Goal: Transaction & Acquisition: Purchase product/service

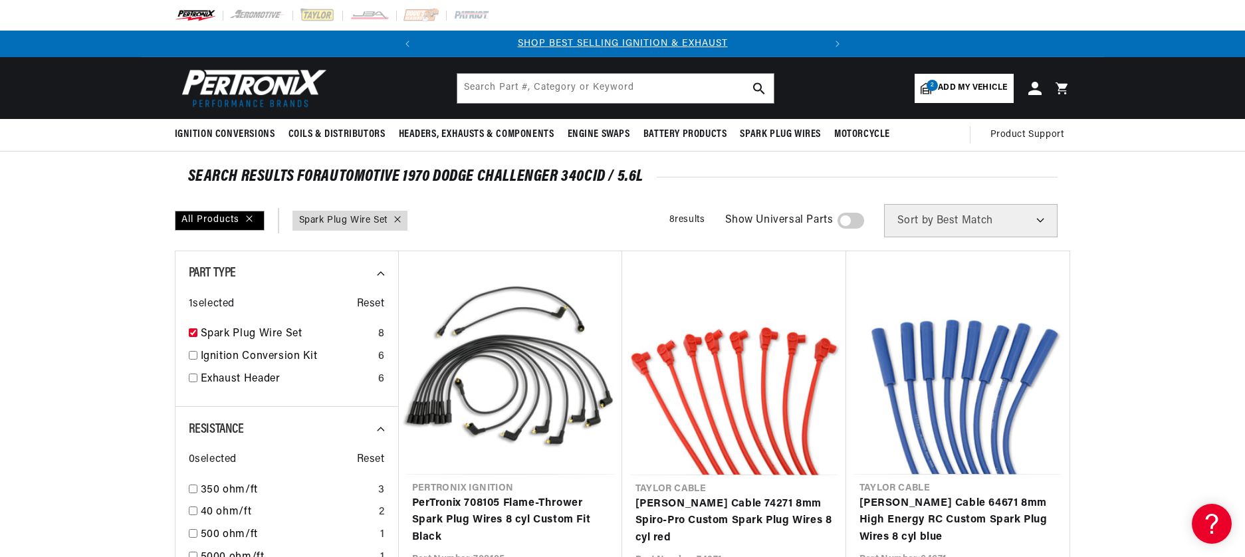
click at [969, 86] on span "Add my vehicle" at bounding box center [972, 88] width 69 height 13
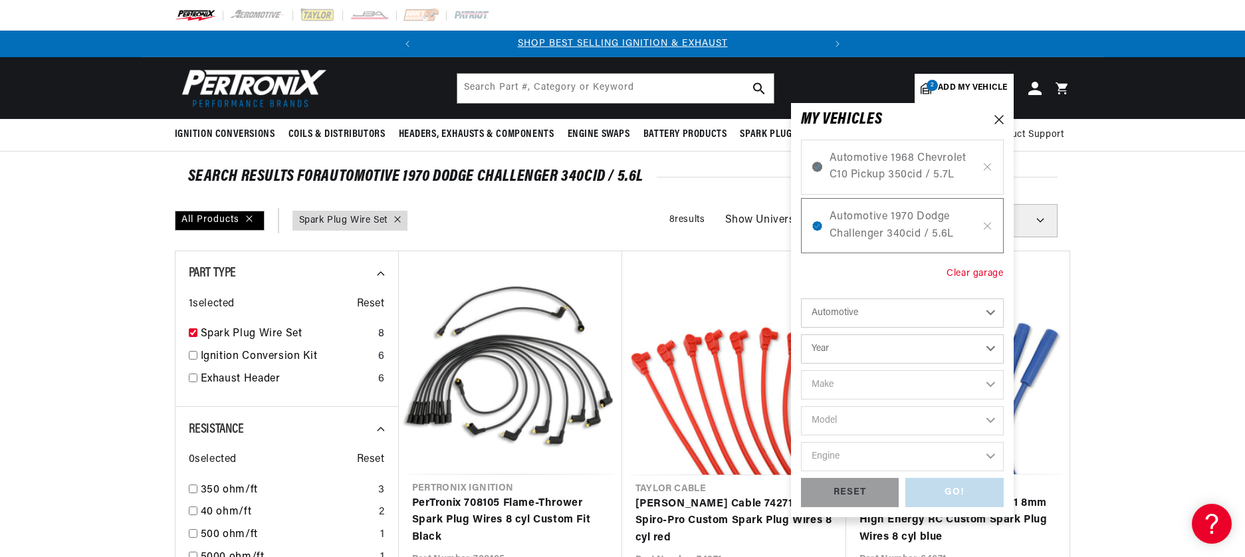
click at [961, 271] on div "Clear garage" at bounding box center [975, 274] width 57 height 15
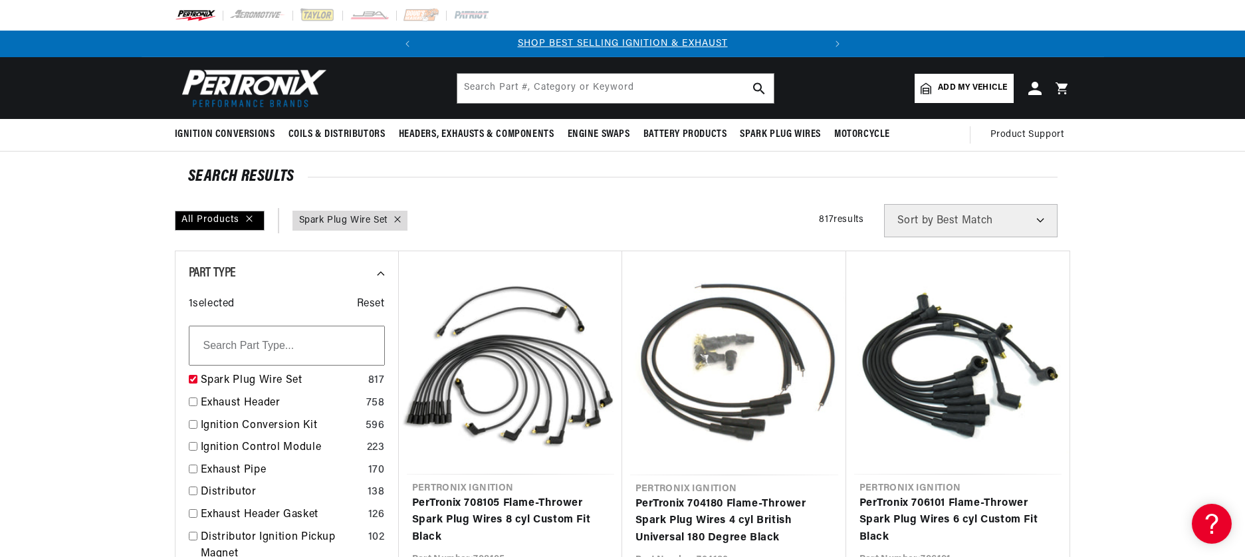
click at [953, 83] on span "Add my vehicle" at bounding box center [972, 88] width 69 height 13
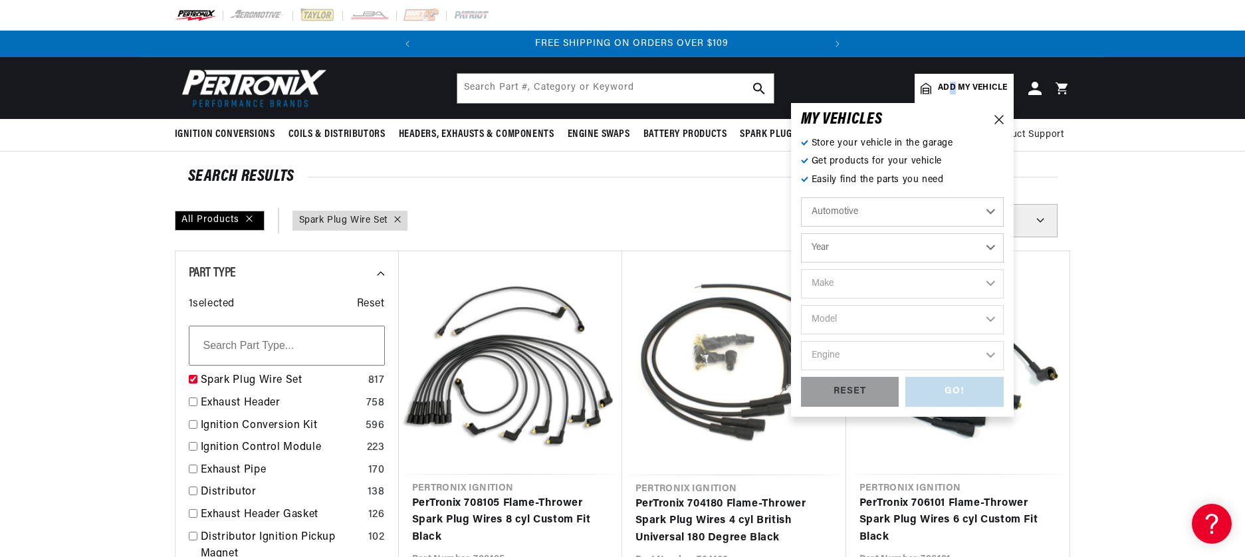
scroll to position [0, 403]
click at [840, 243] on select "Year [DATE] 2025 2024 2023 2022 2021 2020 2019 2018 2017 2016 2015 2014 2013 20…" at bounding box center [902, 247] width 203 height 29
select select "1994"
click at [801, 233] on select "Year [DATE] 2025 2024 2023 2022 2021 2020 2019 2018 2017 2016 2015 2014 2013 20…" at bounding box center [902, 247] width 203 height 29
select select "1994"
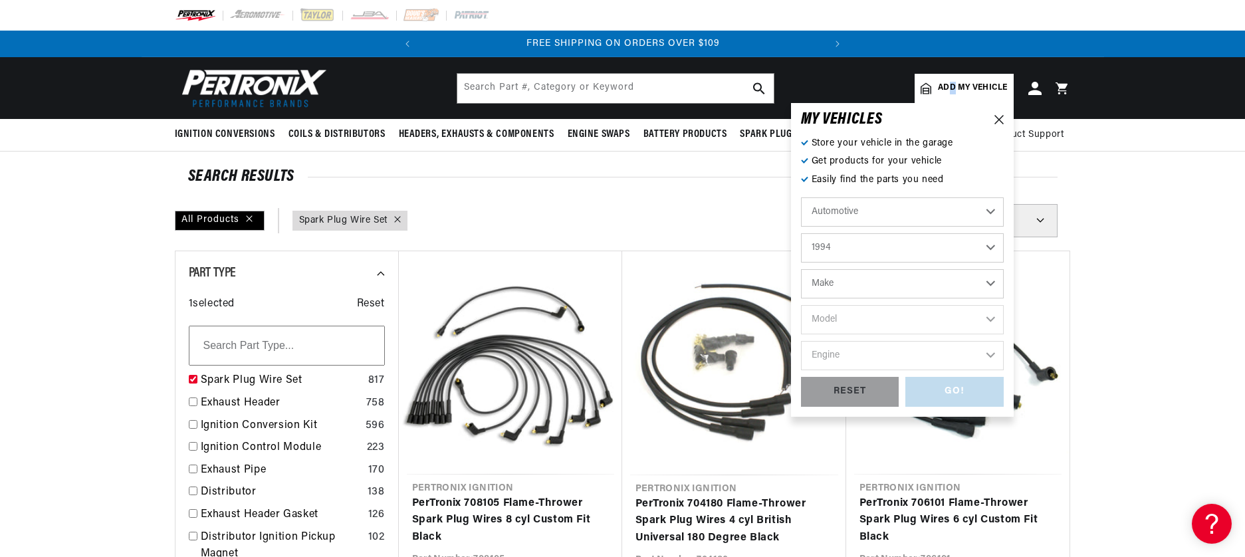
click at [838, 281] on select "Make Buick Cadillac Chevrolet Chrysler Dodge Ford GMC Hyundai [GEOGRAPHIC_DATA]…" at bounding box center [902, 283] width 203 height 29
select select "Chevrolet"
click at [801, 269] on select "Make Buick Cadillac Chevrolet Chrysler Dodge Ford GMC Hyundai [GEOGRAPHIC_DATA]…" at bounding box center [902, 283] width 203 height 29
select select "Chevrolet"
click at [832, 316] on select "Model Astro [GEOGRAPHIC_DATA] Blazer C1500 C1500 Suburban C2500 C2500 Suburban …" at bounding box center [902, 319] width 203 height 29
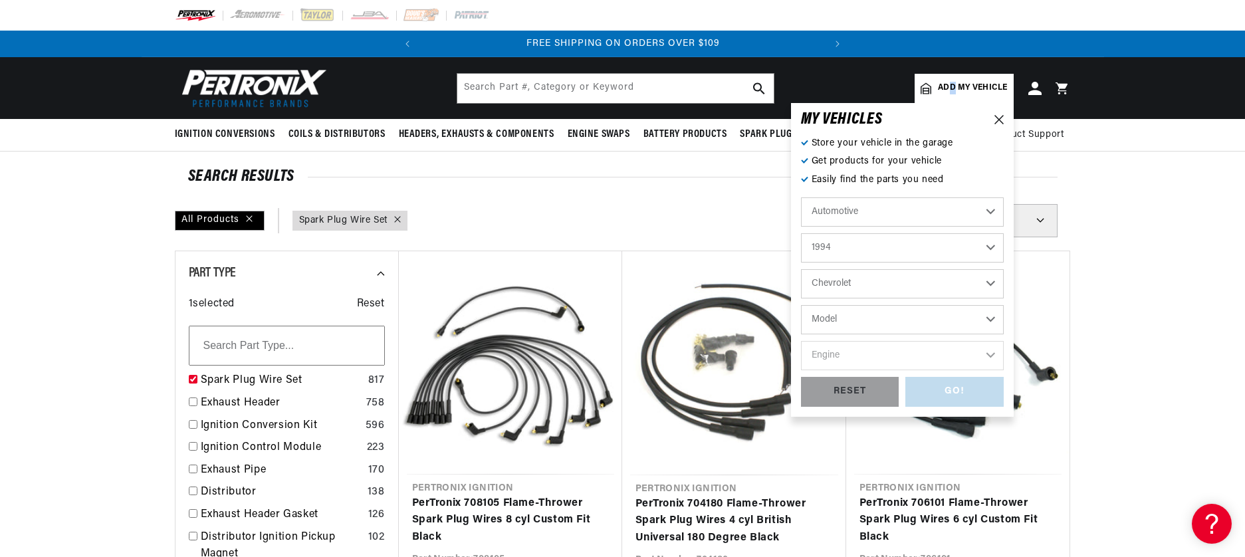
select select "K1500"
click at [801, 305] on select "Model Astro [GEOGRAPHIC_DATA] Blazer C1500 C1500 Suburban C2500 C2500 Suburban …" at bounding box center [902, 319] width 203 height 29
select select "K1500"
click at [829, 355] on select "Engine 4.3L 5.0L 5.7L" at bounding box center [902, 355] width 203 height 29
select select "5.7L"
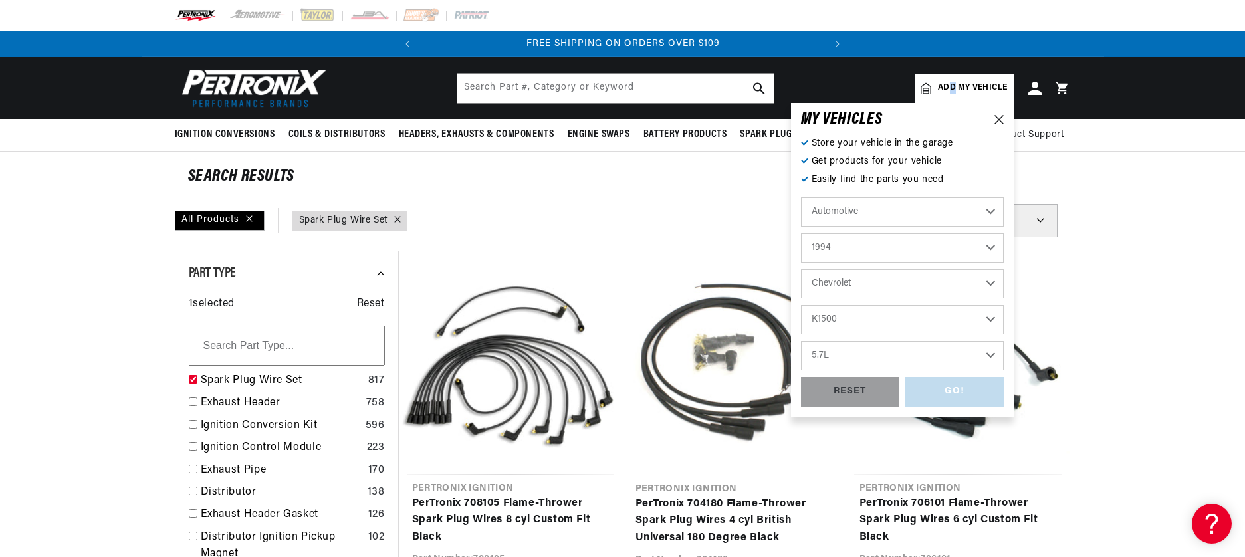
click at [801, 341] on select "Engine 4.3L 5.0L 5.7L" at bounding box center [902, 355] width 203 height 29
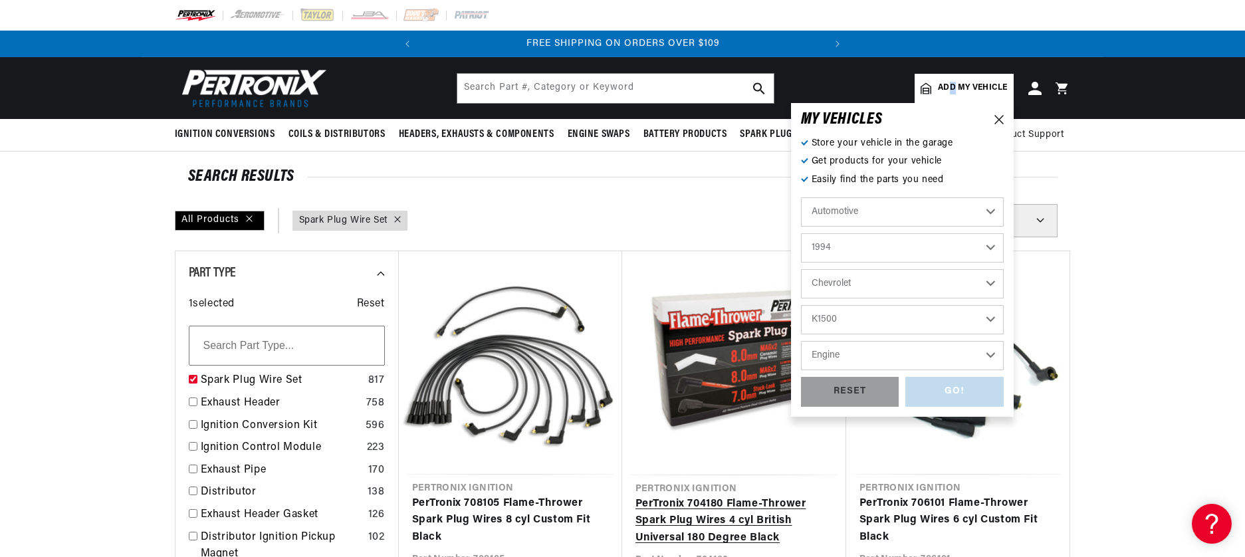
select select "5.7L"
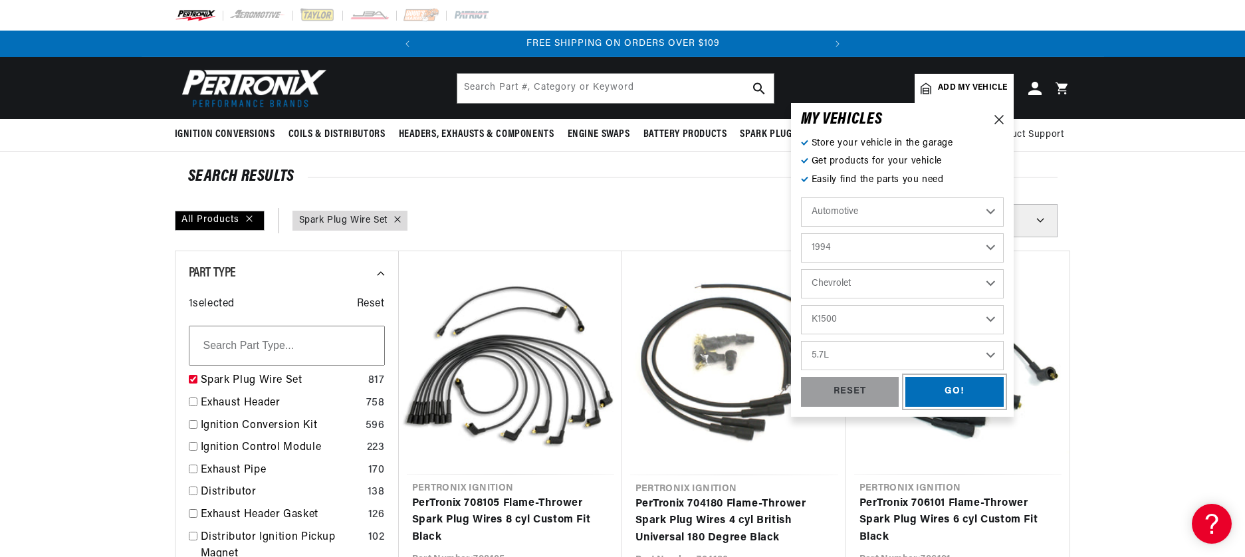
click at [947, 386] on div "GO!" at bounding box center [955, 392] width 98 height 30
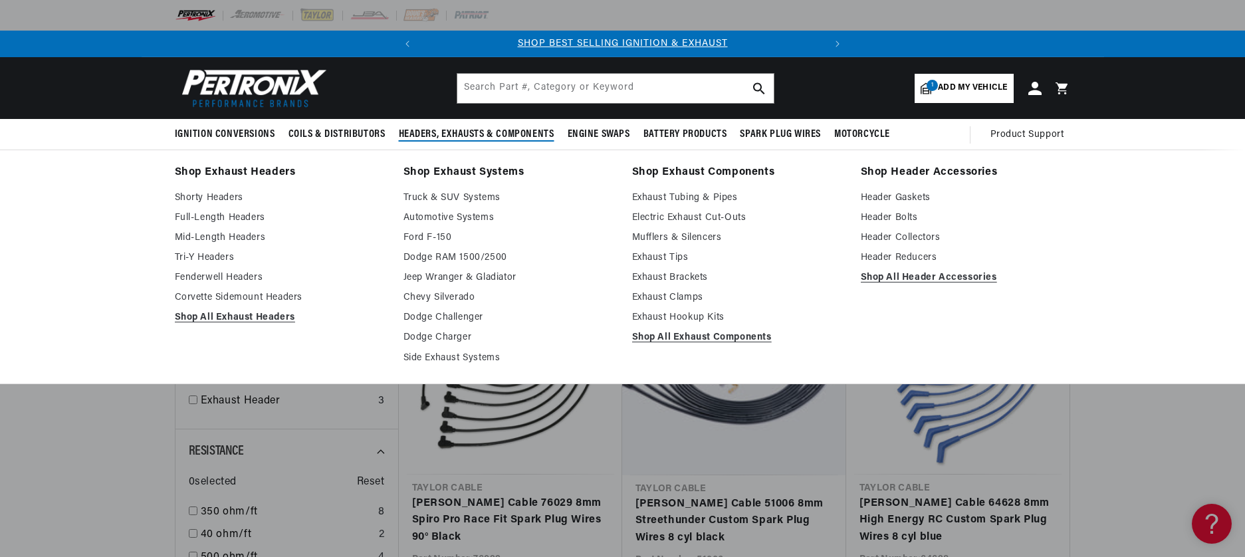
click at [443, 134] on span "Headers, Exhausts & Components" at bounding box center [477, 135] width 156 height 14
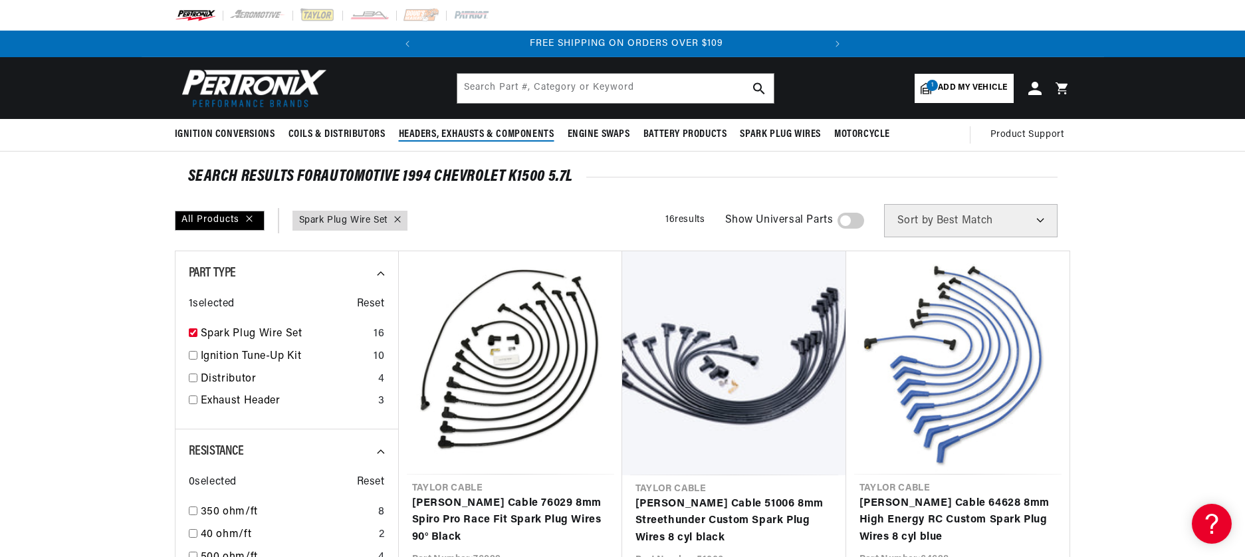
scroll to position [0, 403]
click at [461, 134] on span "Headers, Exhausts & Components" at bounding box center [477, 135] width 156 height 14
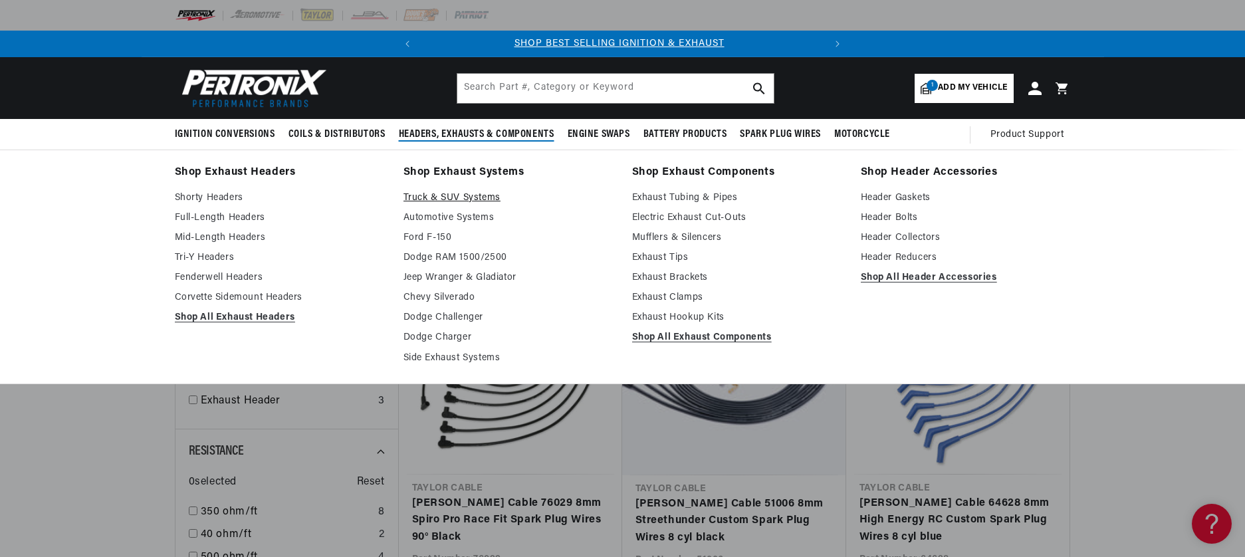
scroll to position [0, 0]
click at [440, 299] on link "Chevy Silverado" at bounding box center [509, 298] width 210 height 16
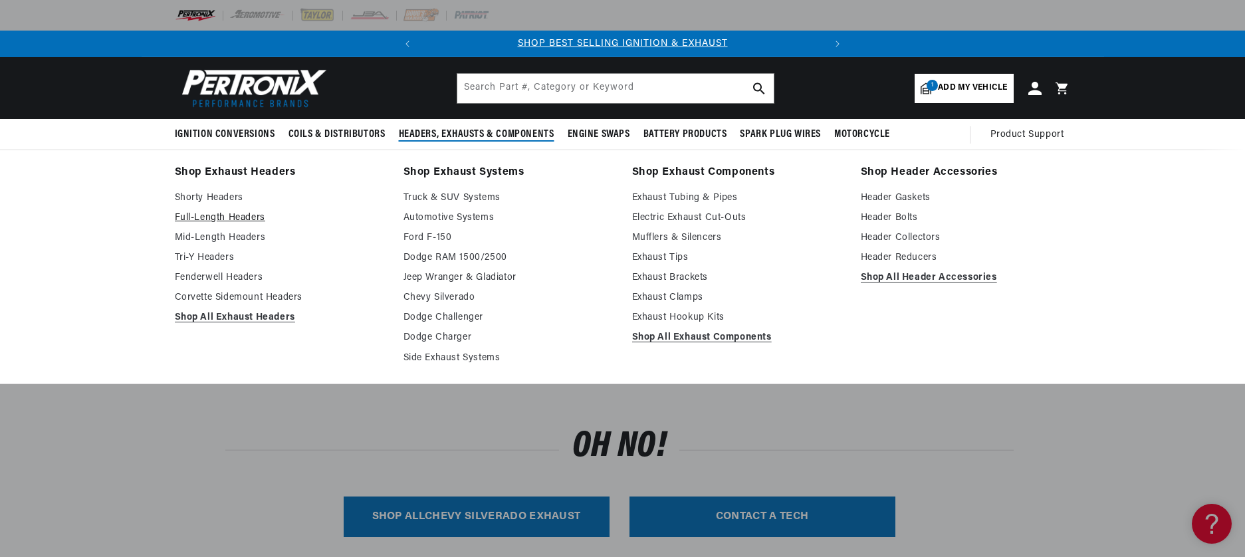
click at [211, 216] on link "Full-Length Headers" at bounding box center [280, 218] width 210 height 16
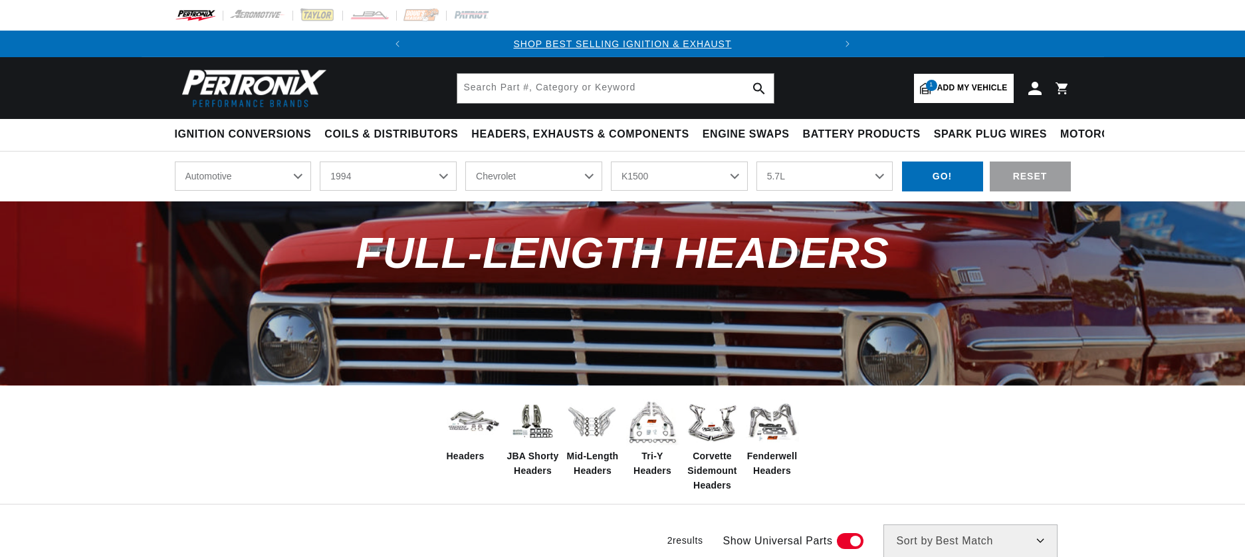
select select "1994"
select select "Chevrolet"
select select "K1500"
select select "5.7L"
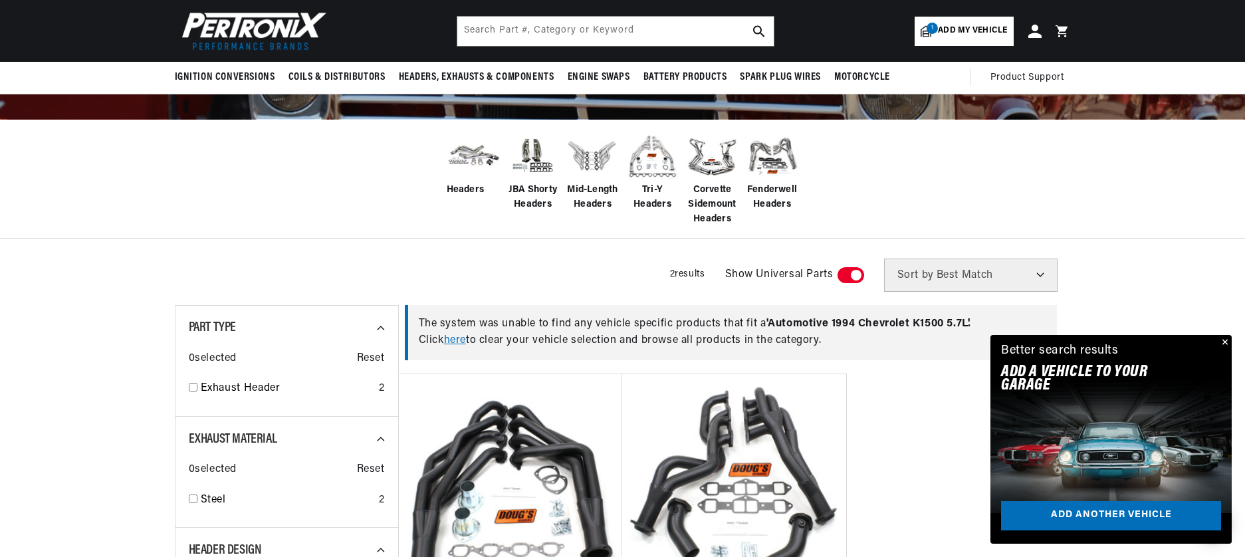
click at [593, 158] on img at bounding box center [592, 156] width 53 height 53
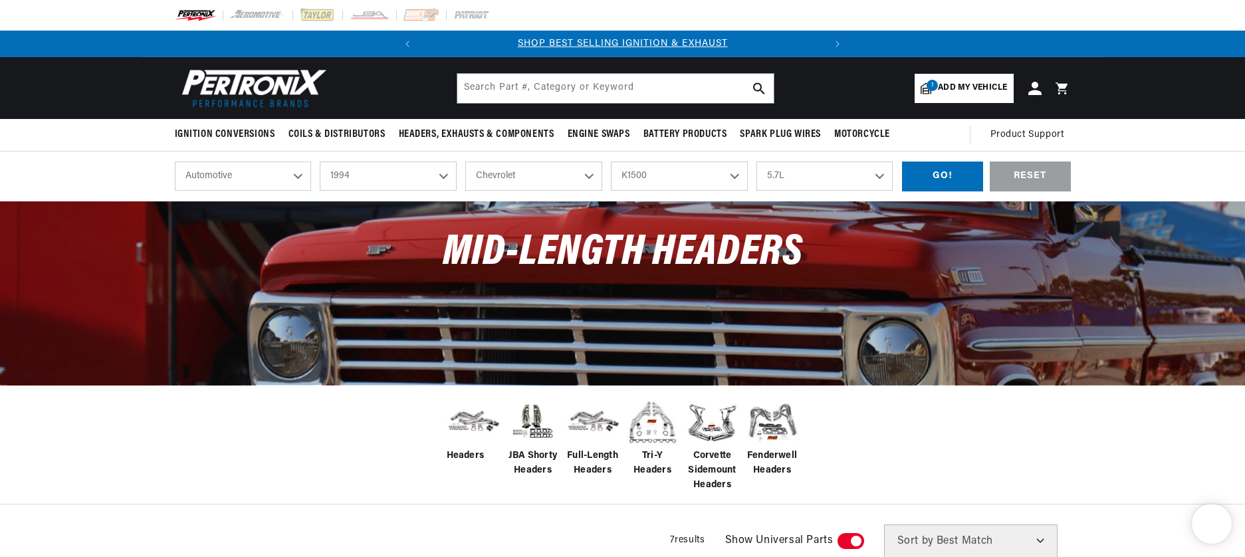
select select "1994"
select select "Chevrolet"
select select "K1500"
select select "5.7L"
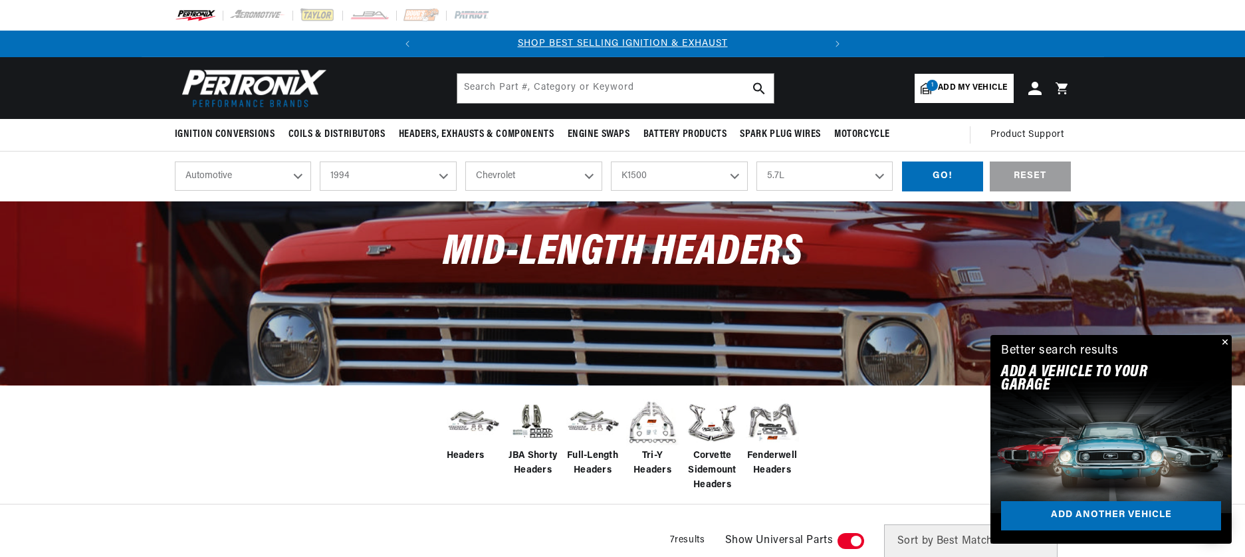
click at [962, 89] on span "Add my vehicle" at bounding box center [972, 88] width 69 height 13
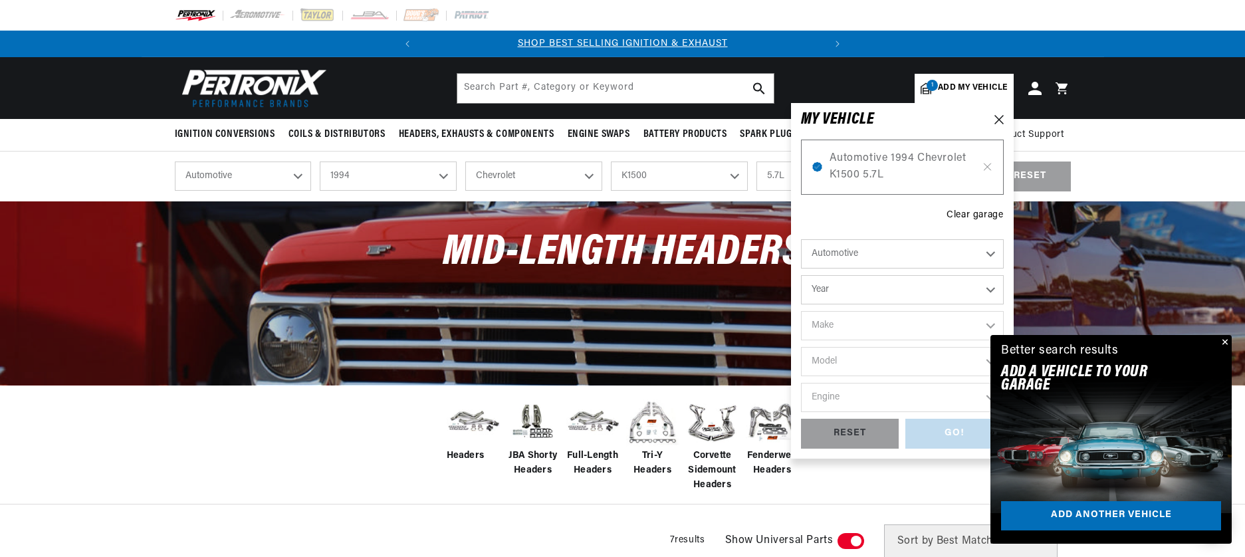
click at [950, 432] on div "GO! RESET" at bounding box center [902, 434] width 203 height 30
click at [882, 173] on span "Automotive 1994 Chevrolet K1500 5.7L" at bounding box center [903, 167] width 146 height 34
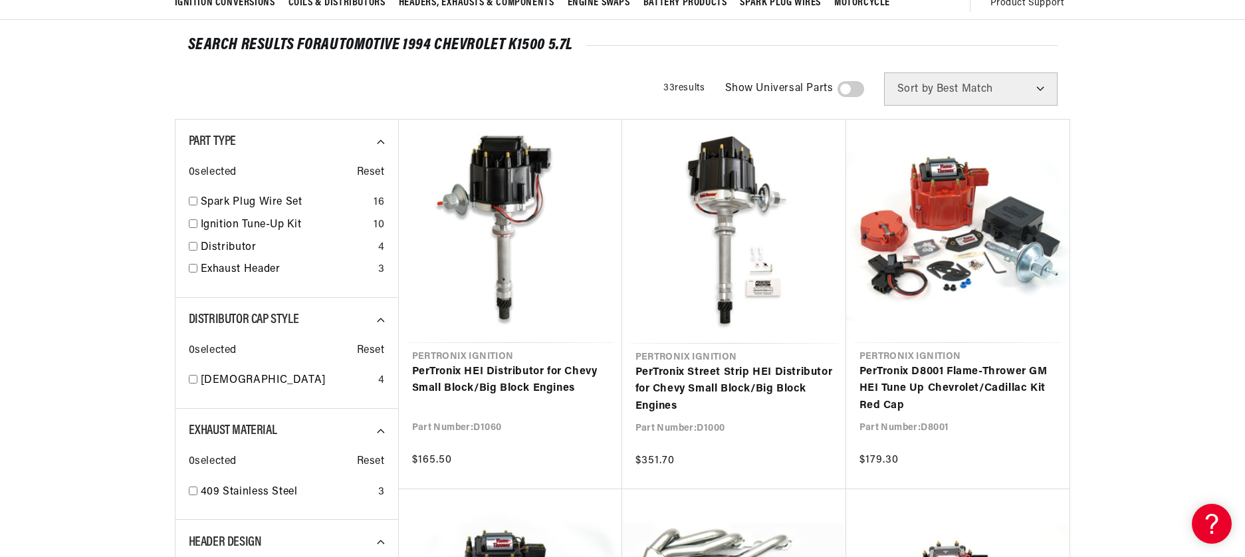
scroll to position [133, 0]
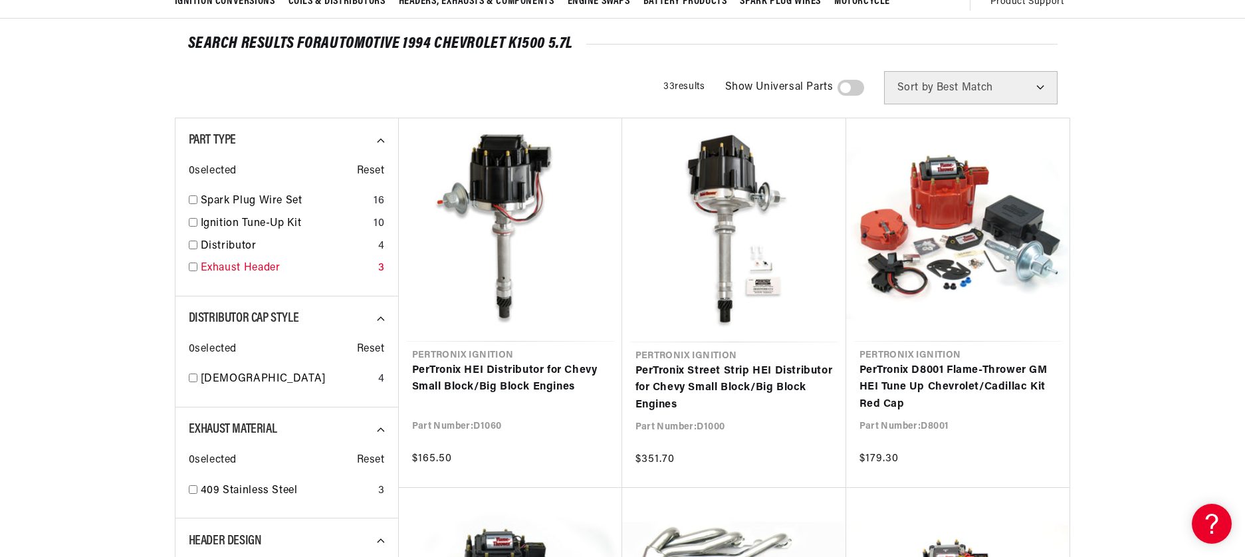
click at [232, 267] on link "Exhaust Header" at bounding box center [287, 268] width 172 height 17
checkbox input "true"
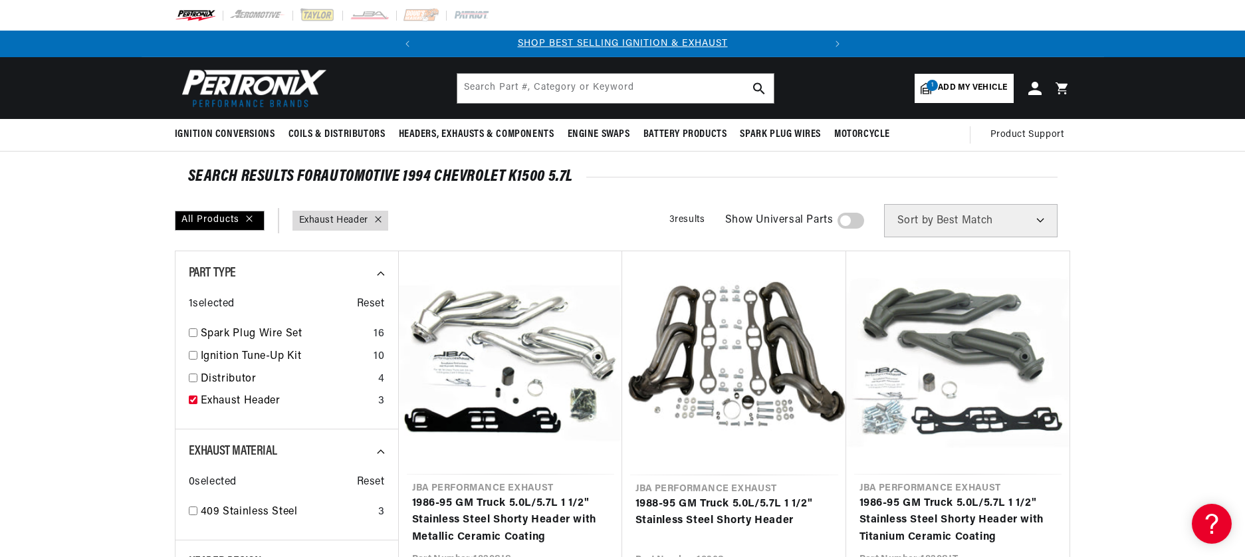
click at [985, 84] on span "Add my vehicle" at bounding box center [972, 88] width 69 height 13
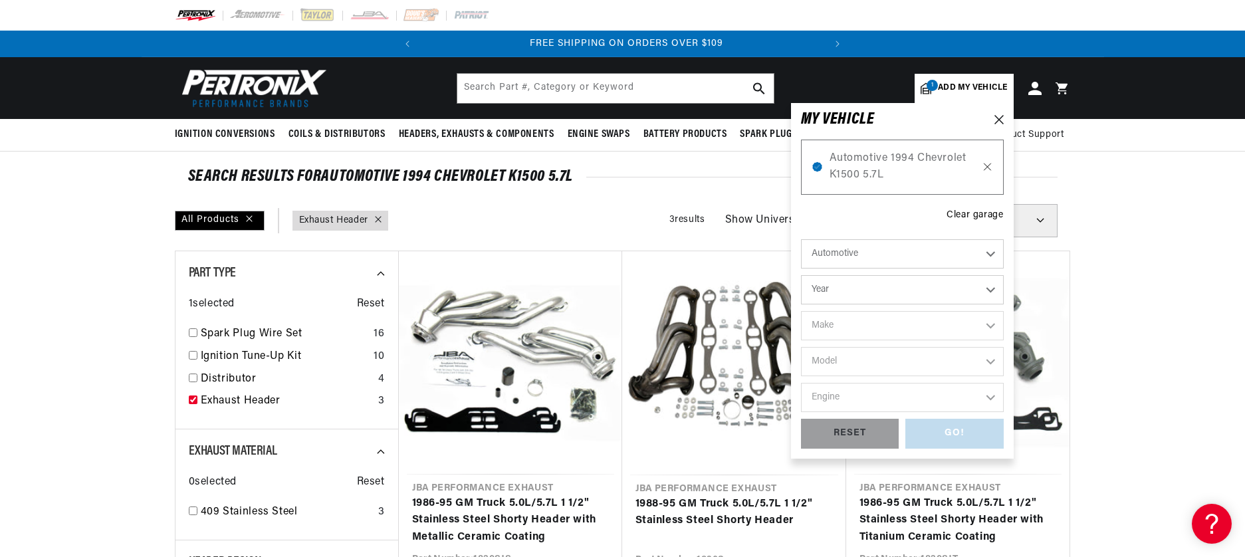
scroll to position [0, 403]
click at [986, 166] on icon at bounding box center [987, 167] width 7 height 7
click at [816, 292] on select "Year [DATE] 2025 2024 2023 2022 2021 2020 2019 2018 2017 2016 2015 2014 2013 20…" at bounding box center [902, 289] width 203 height 29
select select "1994"
click at [801, 275] on select "Year [DATE] 2025 2024 2023 2022 2021 2020 2019 2018 2017 2016 2015 2014 2013 20…" at bounding box center [902, 289] width 203 height 29
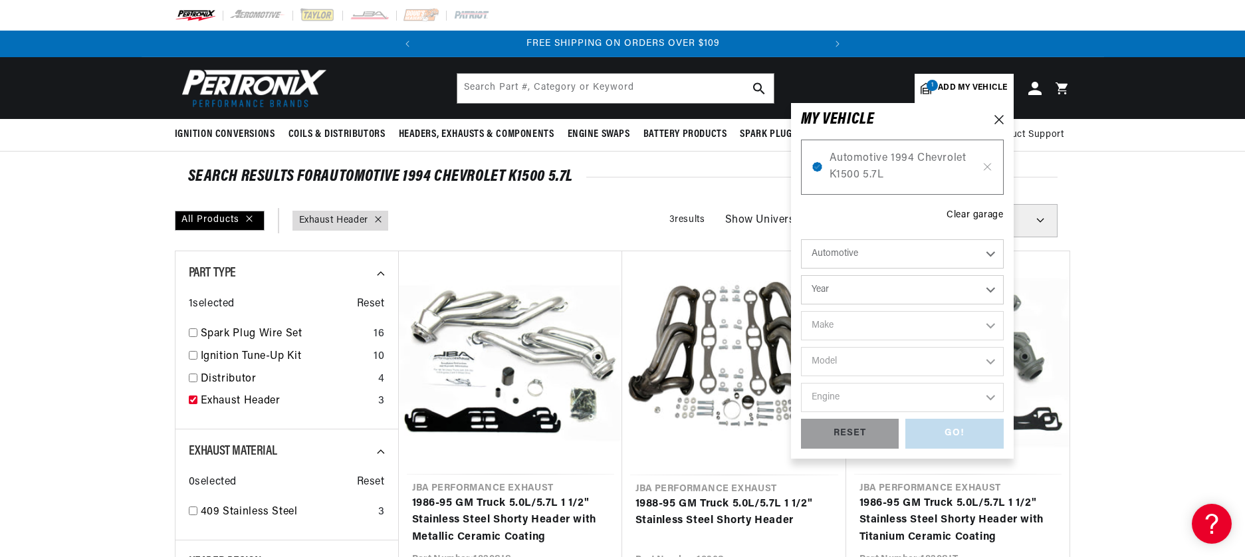
select select "1994"
click at [839, 326] on select "Make Buick Cadillac Chevrolet Chrysler Dodge Ford GMC Hyundai [GEOGRAPHIC_DATA]…" at bounding box center [902, 325] width 203 height 29
select select "Chevrolet"
click at [801, 311] on select "Make Buick Cadillac Chevrolet Chrysler Dodge Ford GMC Hyundai [GEOGRAPHIC_DATA]…" at bounding box center [902, 325] width 203 height 29
select select "Chevrolet"
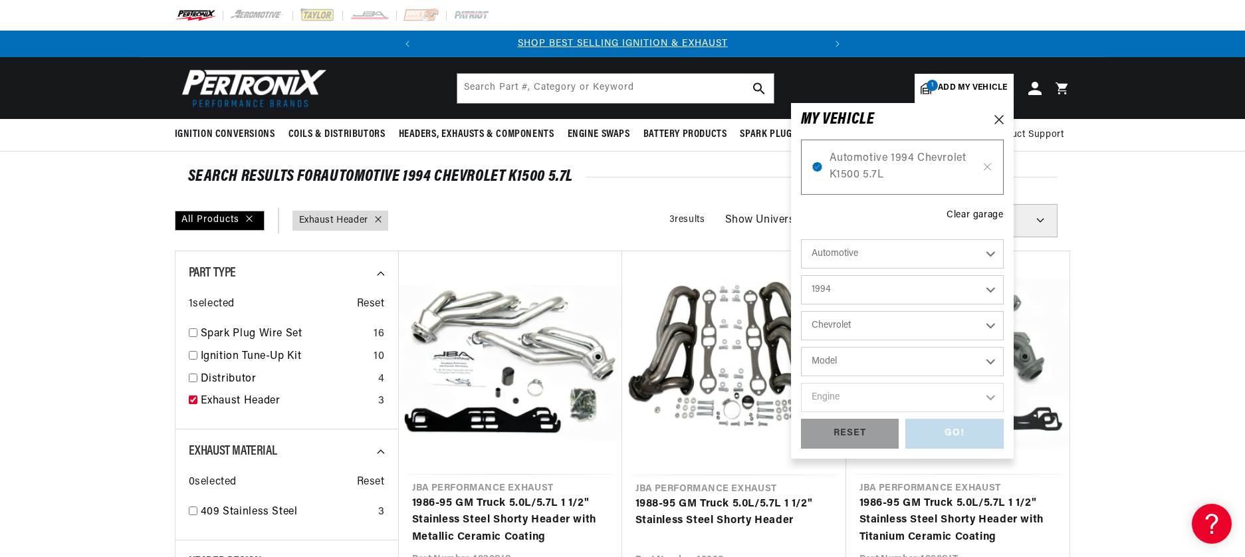
click at [844, 368] on select "Model Astro [GEOGRAPHIC_DATA] Blazer C1500 C1500 Suburban C2500 C2500 Suburban …" at bounding box center [902, 361] width 203 height 29
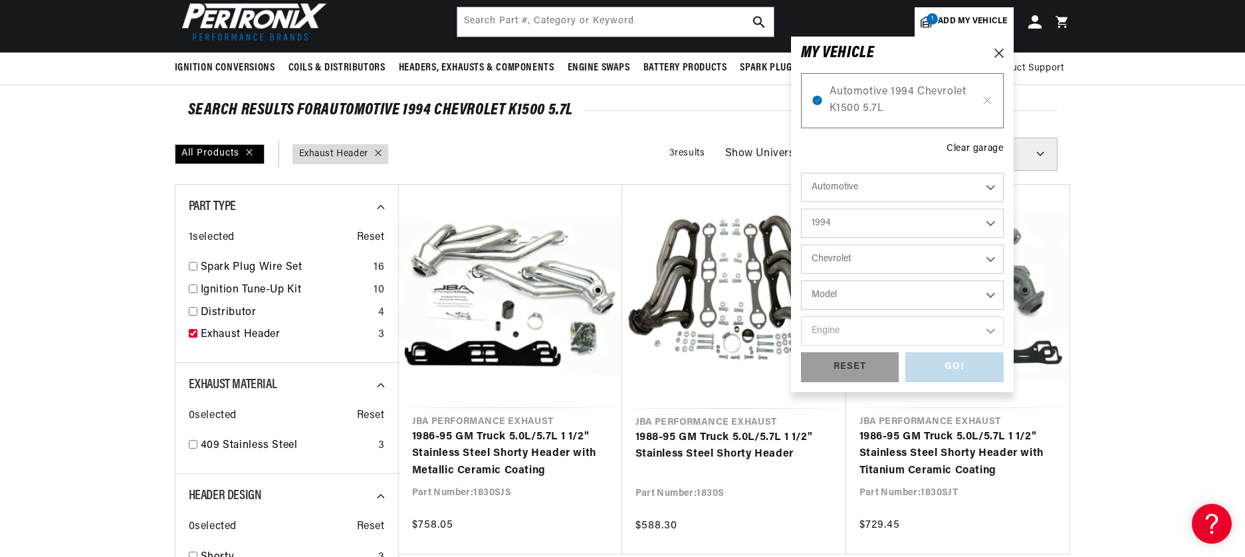
click at [832, 296] on select "Model Astro [GEOGRAPHIC_DATA] Blazer C1500 C1500 Suburban C2500 C2500 Suburban …" at bounding box center [902, 295] width 203 height 29
select select "C1500"
click at [801, 281] on select "Model Astro [GEOGRAPHIC_DATA] Blazer C1500 C1500 Suburban C2500 C2500 Suburban …" at bounding box center [902, 295] width 203 height 29
select select "C1500"
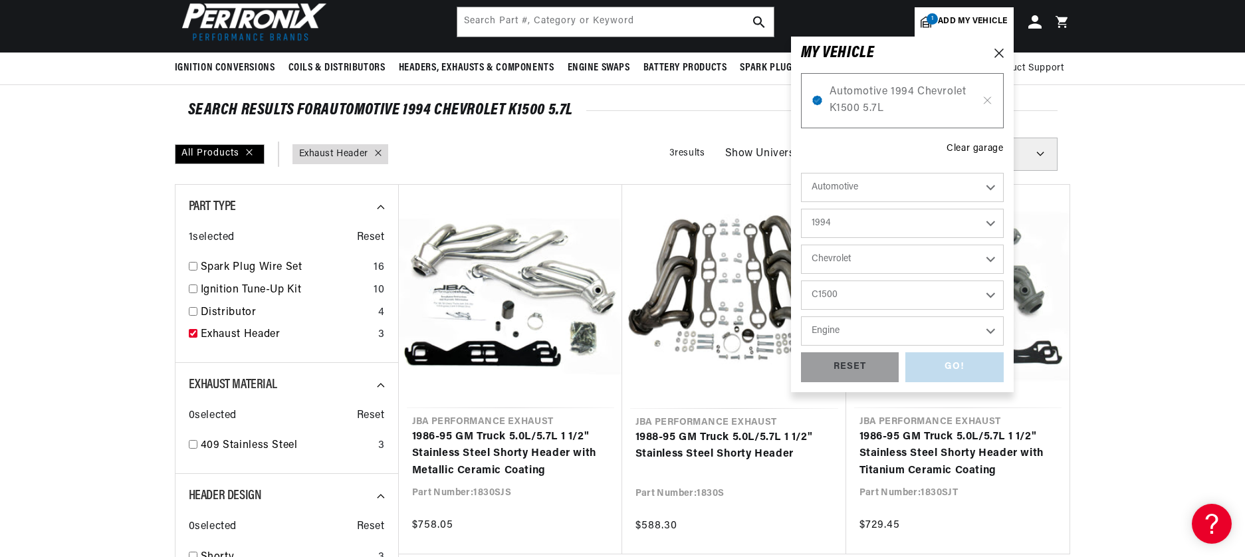
click at [825, 328] on select "Engine 4.3L 5.0L 5.7L" at bounding box center [902, 330] width 203 height 29
select select "5.7L"
click at [801, 316] on select "Engine 4.3L 5.0L 5.7L" at bounding box center [902, 330] width 203 height 29
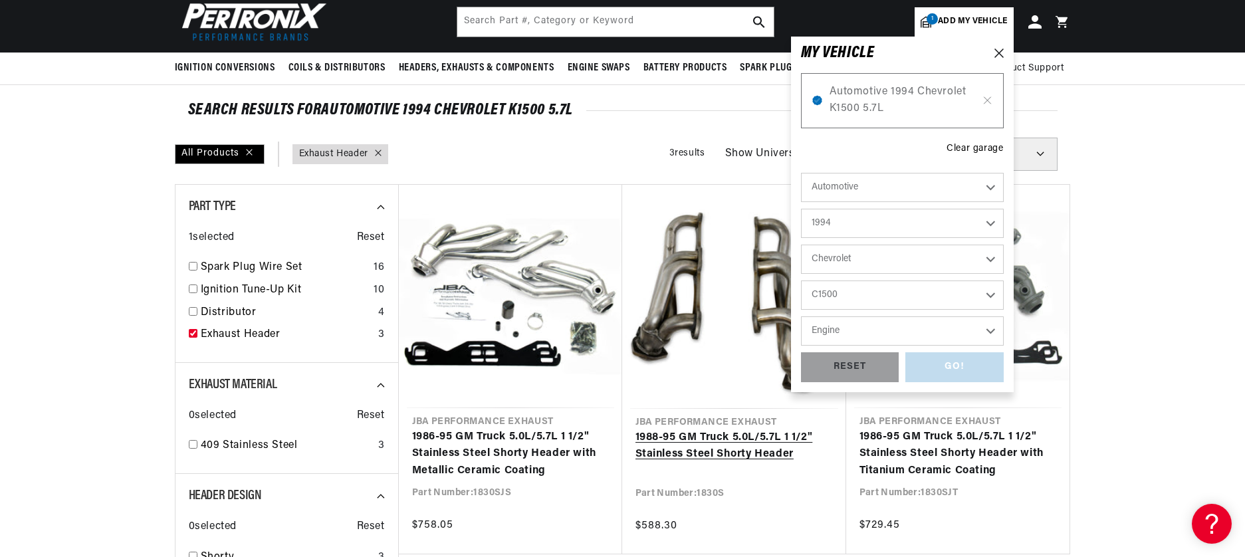
select select "5.7L"
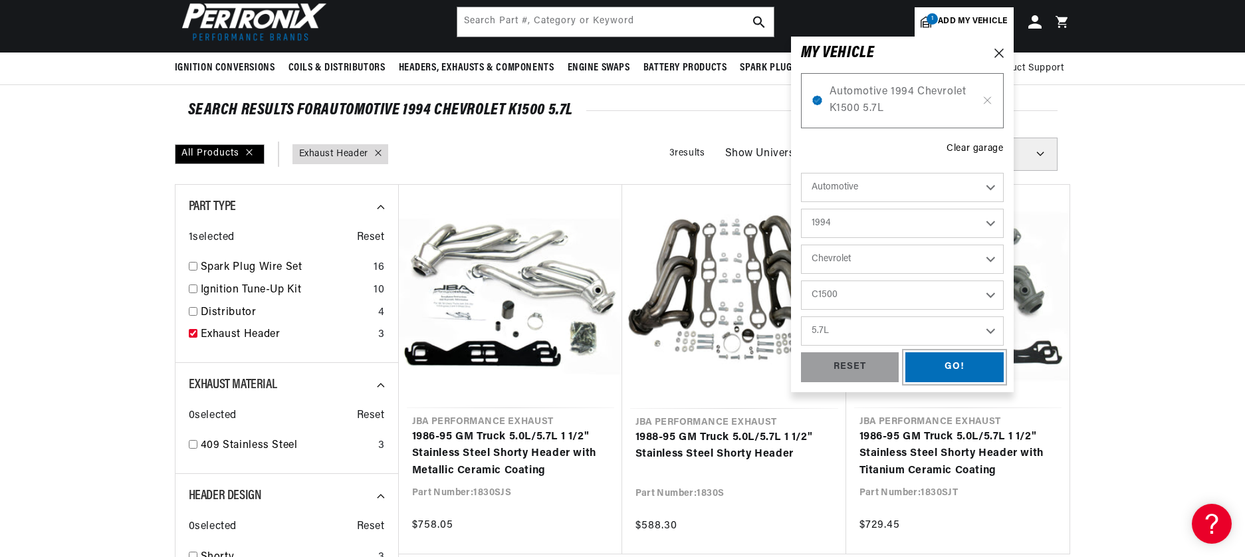
click at [963, 359] on div "GO!" at bounding box center [955, 367] width 98 height 30
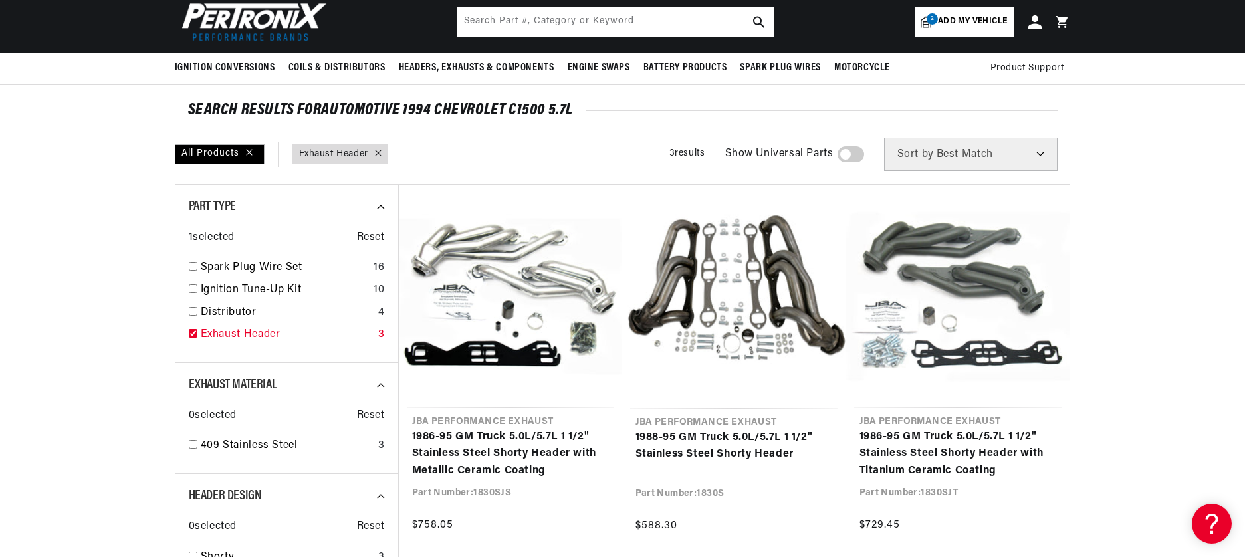
click at [223, 332] on link "Exhaust Header" at bounding box center [287, 334] width 172 height 17
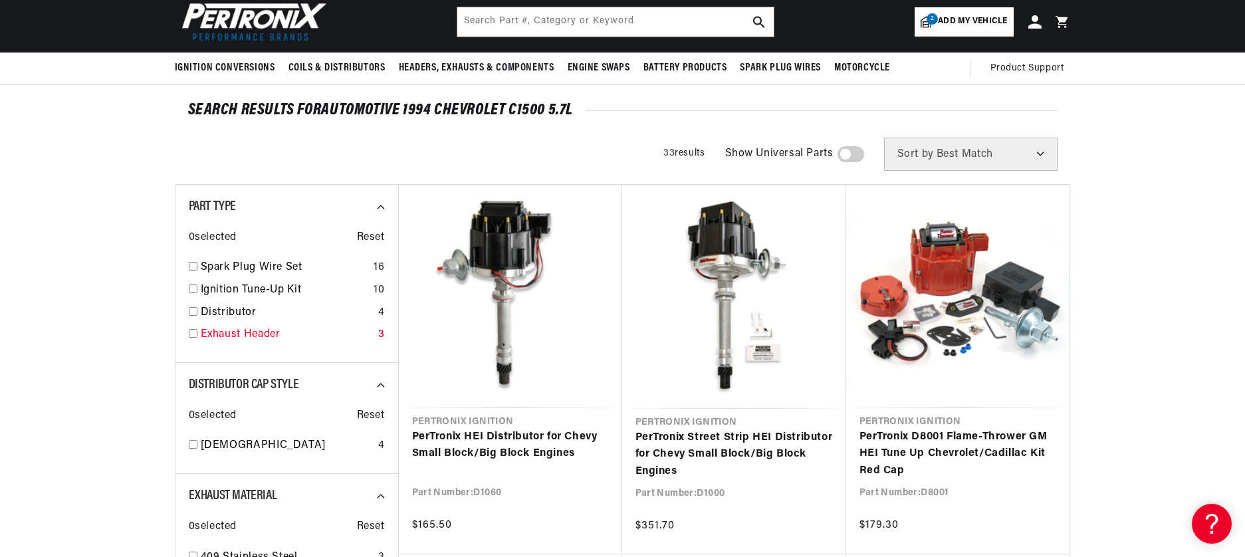
click at [216, 331] on link "Exhaust Header" at bounding box center [287, 334] width 172 height 17
checkbox input "true"
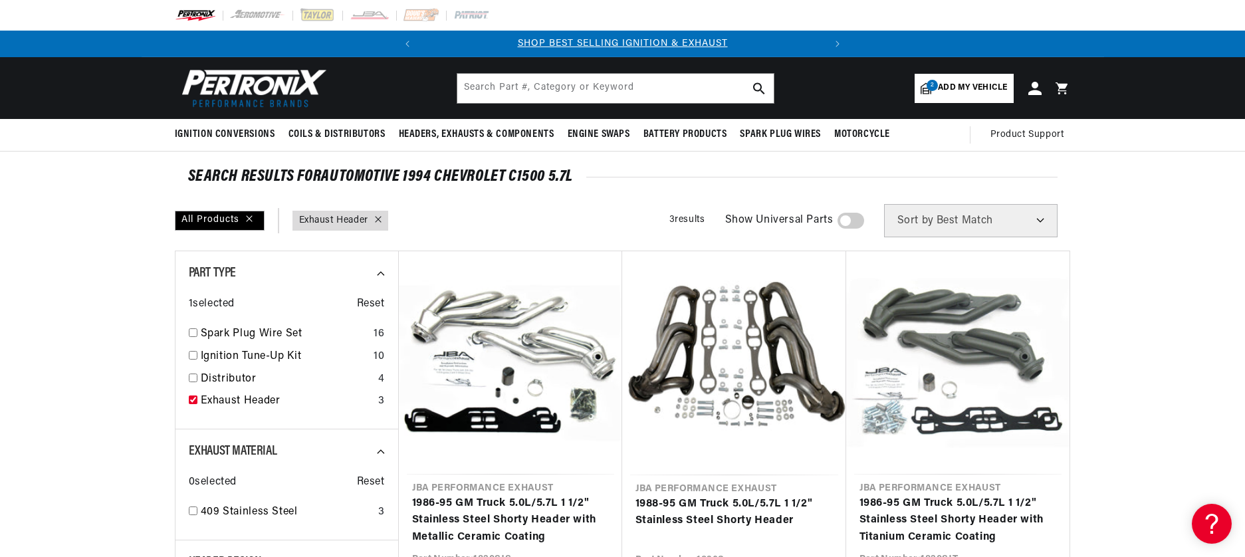
click at [952, 82] on span "Add my vehicle" at bounding box center [972, 88] width 69 height 13
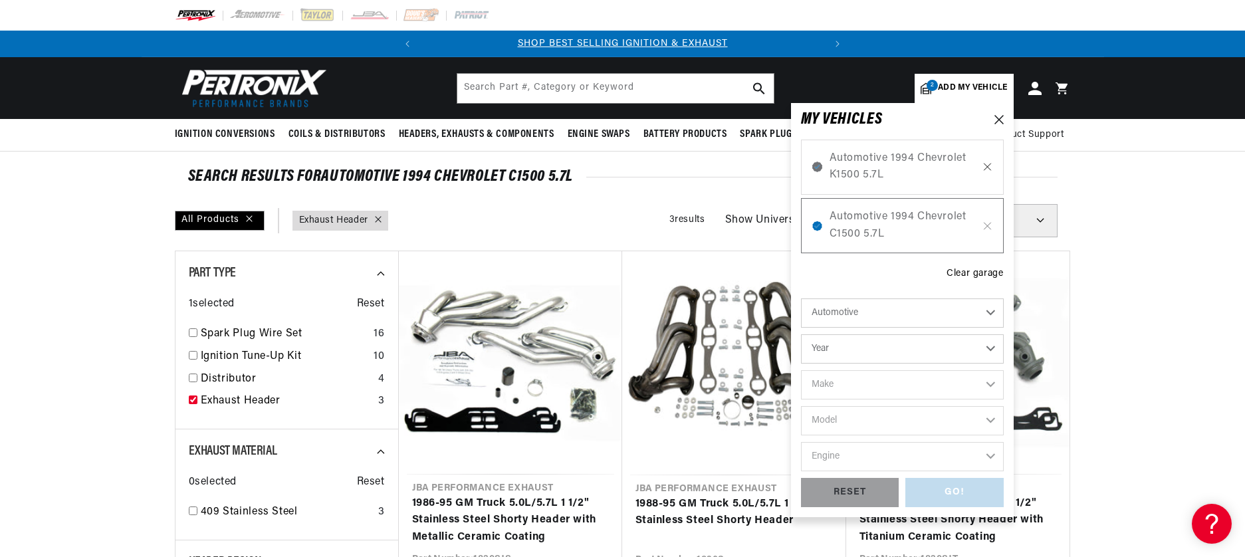
click at [985, 167] on icon at bounding box center [987, 167] width 11 height 11
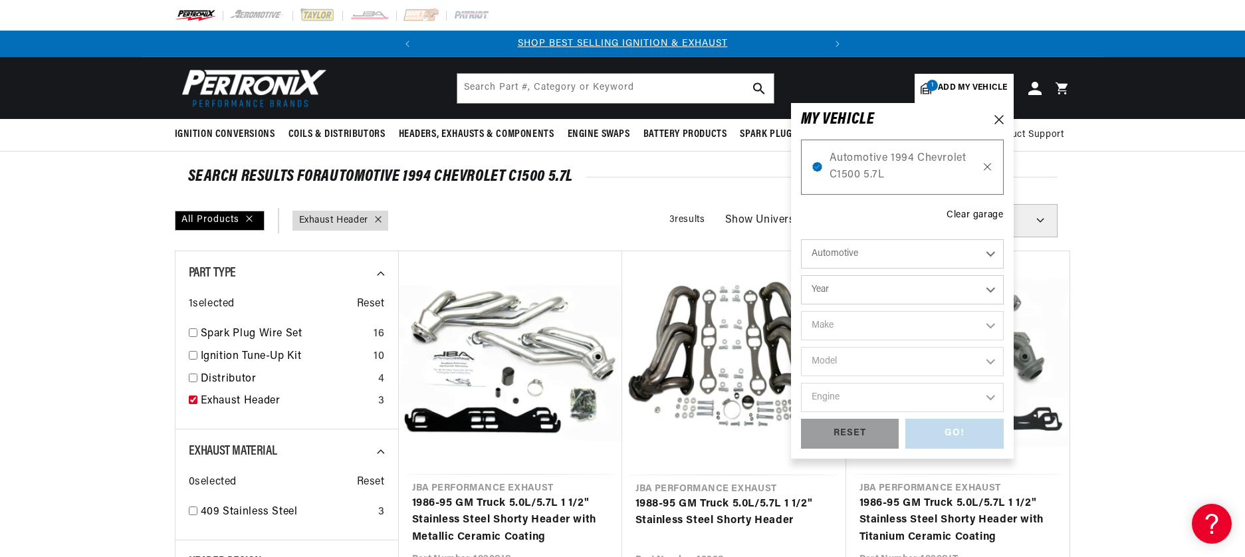
click at [987, 165] on icon at bounding box center [987, 167] width 11 height 11
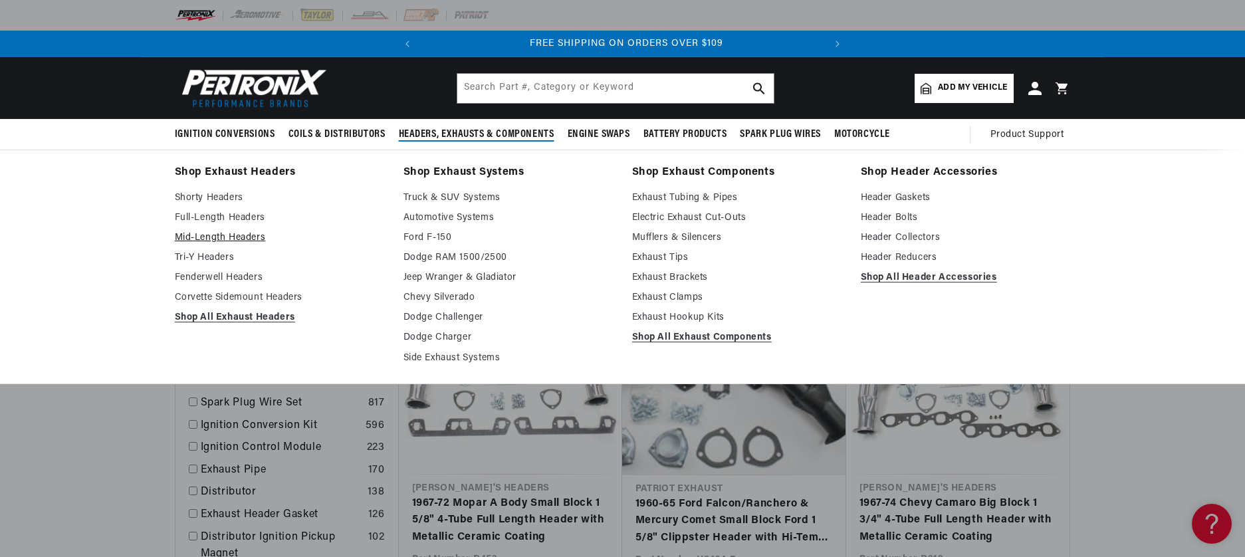
scroll to position [0, 403]
